Goal: Information Seeking & Learning: Learn about a topic

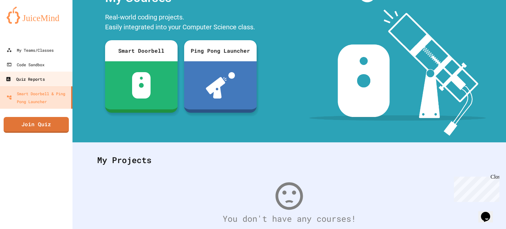
scroll to position [96, 0]
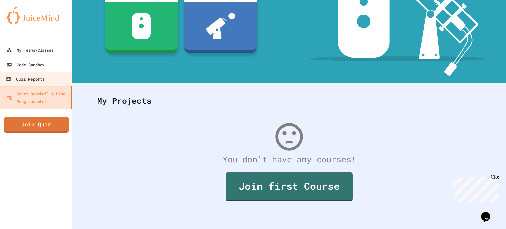
click at [252, 184] on link "Join first Course" at bounding box center [289, 186] width 127 height 29
click at [19, 49] on div "My Teams/Classes" at bounding box center [30, 50] width 47 height 8
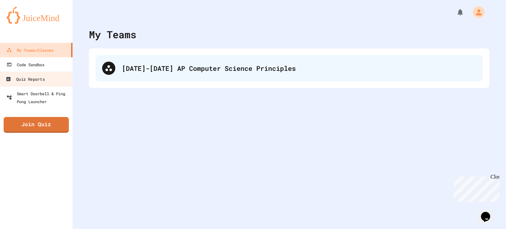
click at [115, 57] on div "[DATE]-[DATE] AP Computer Science Principles" at bounding box center [288, 68] width 387 height 26
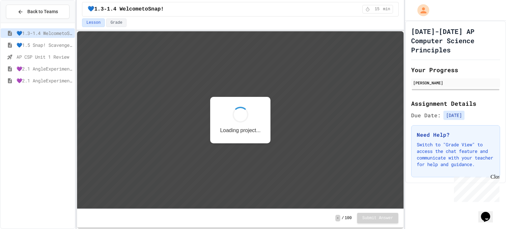
scroll to position [0, 0]
click at [25, 45] on span "💙1.5 Snap! ScavengerHunt" at bounding box center [44, 44] width 56 height 7
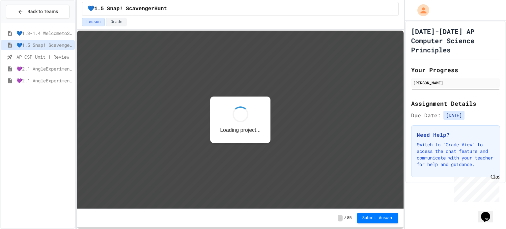
click at [28, 67] on span "💜2.1 AngleExperiments1" at bounding box center [44, 68] width 56 height 7
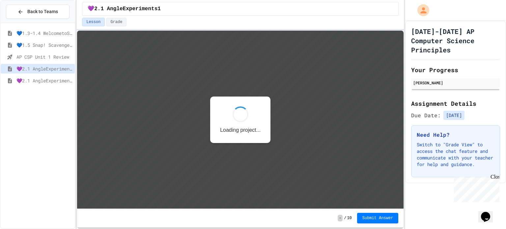
click at [31, 67] on span "💜2.1 AngleExperiments1" at bounding box center [44, 68] width 56 height 7
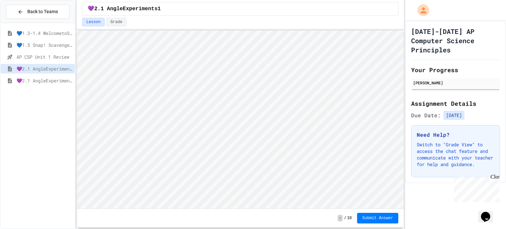
click at [33, 83] on span "💜2.1 AngleExperiments2" at bounding box center [44, 80] width 56 height 7
click at [23, 65] on span "💜2.1 AngleExperiments1" at bounding box center [44, 68] width 56 height 7
click at [391, 215] on button "Submit Answer" at bounding box center [377, 218] width 41 height 11
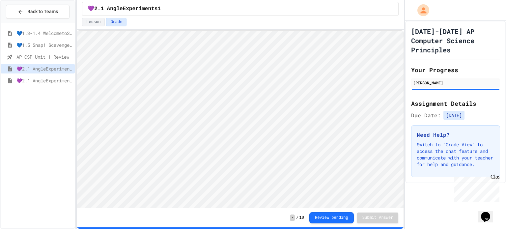
click at [53, 78] on span "💜2.1 AngleExperiments2" at bounding box center [44, 80] width 56 height 7
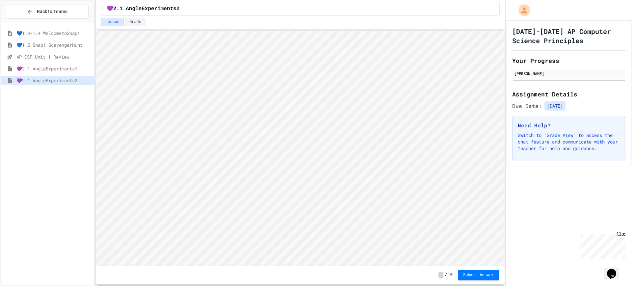
scroll to position [1, 3]
type textarea "**"
type textarea "*"
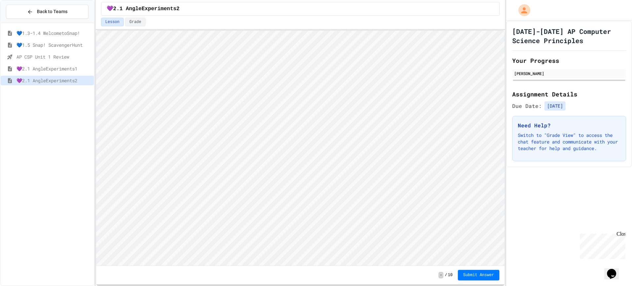
scroll to position [1, 1]
type textarea "*"
type textarea "**"
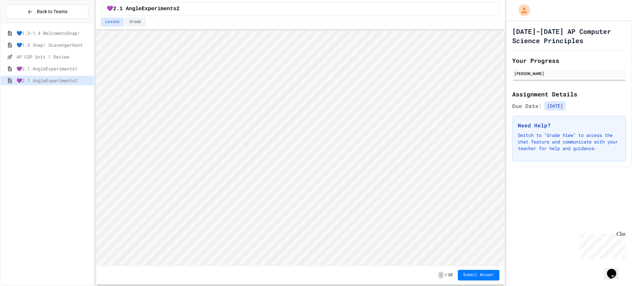
type textarea "**"
type textarea "*"
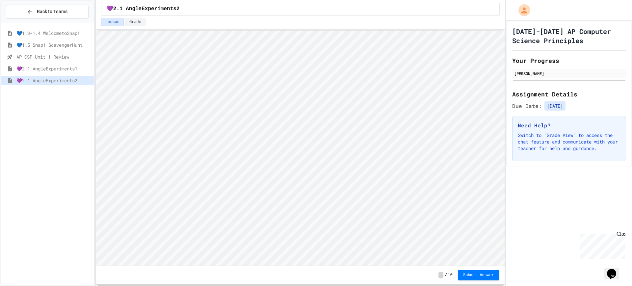
scroll to position [1, 1]
type textarea "*"
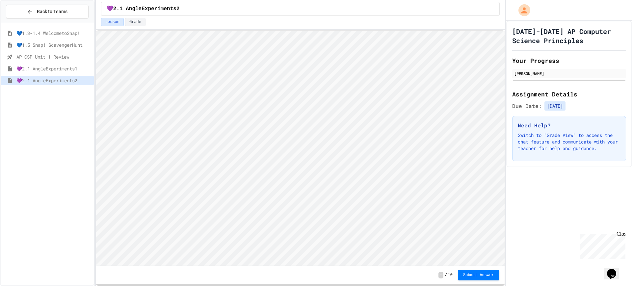
type textarea "*"
click at [477, 229] on span "Submit Answer" at bounding box center [478, 274] width 31 height 5
